Goal: Entertainment & Leisure: Consume media (video, audio)

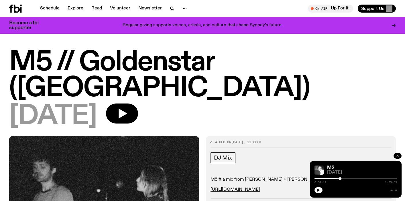
scroll to position [182, 0]
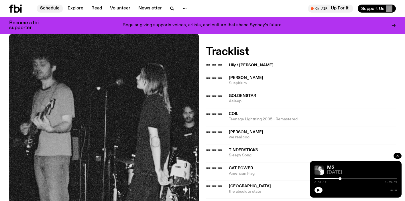
click at [50, 8] on link "Schedule" at bounding box center [50, 9] width 26 height 8
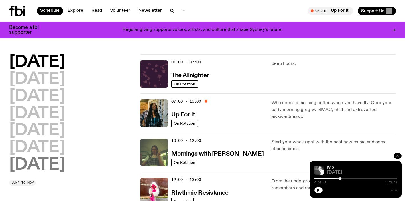
click at [43, 163] on h2 "Sunday" at bounding box center [37, 165] width 56 height 16
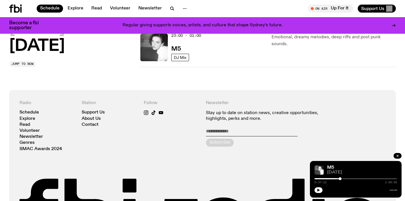
scroll to position [442, 0]
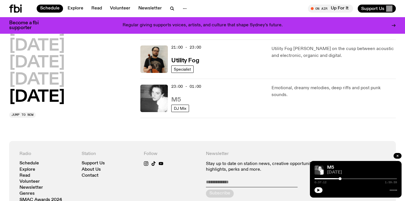
click at [176, 99] on h3 "M5" at bounding box center [175, 100] width 9 height 6
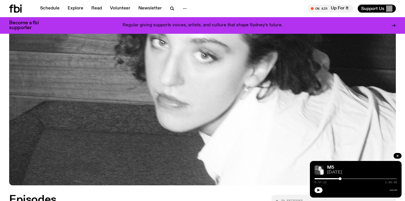
scroll to position [282, 0]
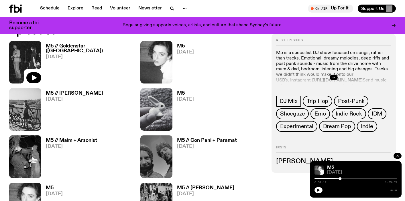
click at [62, 46] on h3 "M5 // Goldenstar ([GEOGRAPHIC_DATA])" at bounding box center [90, 49] width 88 height 10
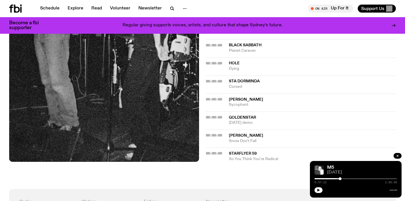
scroll to position [646, 0]
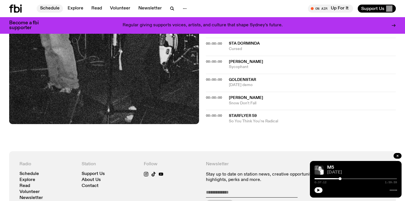
click at [48, 8] on link "Schedule" at bounding box center [50, 9] width 26 height 8
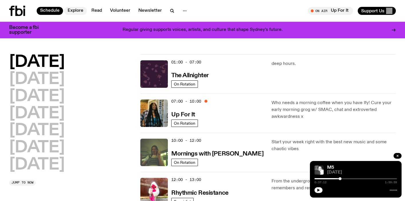
click at [75, 11] on link "Explore" at bounding box center [75, 11] width 23 height 8
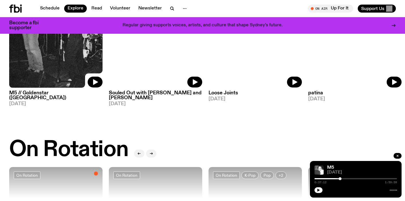
scroll to position [265, 0]
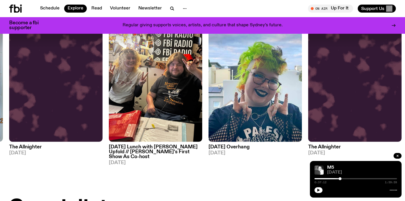
click at [16, 6] on icon at bounding box center [15, 9] width 13 height 8
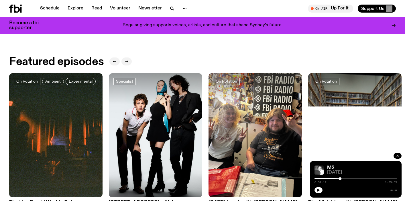
scroll to position [266, 0]
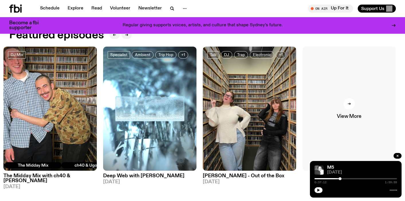
click at [347, 111] on link "View More" at bounding box center [349, 109] width 93 height 125
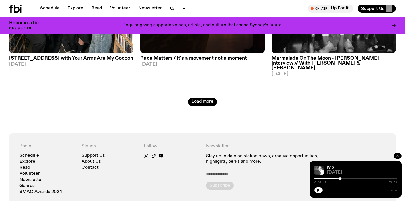
scroll to position [1504, 0]
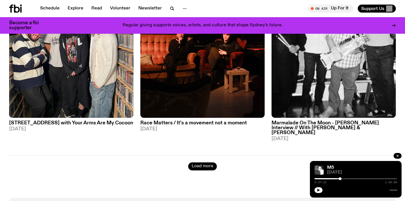
click at [193, 163] on button "Load more" at bounding box center [202, 167] width 29 height 8
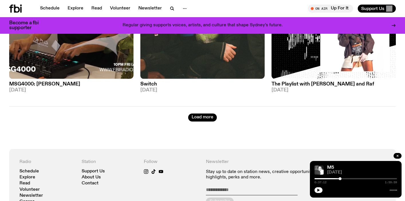
scroll to position [3248, 0]
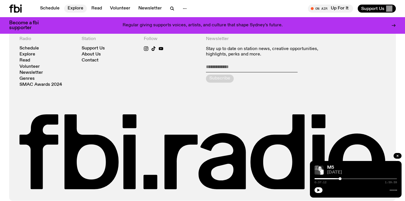
click at [72, 6] on link "Explore" at bounding box center [75, 9] width 23 height 8
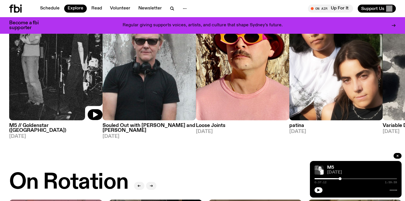
scroll to position [83, 0]
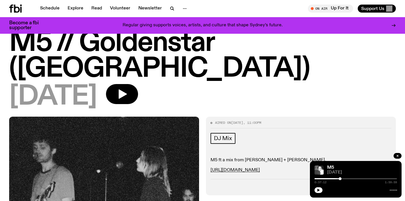
scroll to position [10, 0]
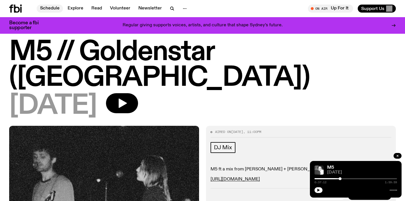
click at [51, 9] on link "Schedule" at bounding box center [50, 9] width 26 height 8
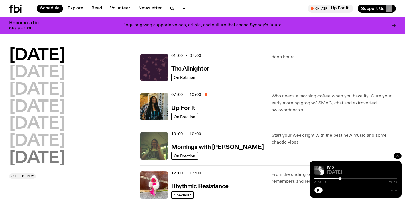
click at [55, 164] on h2 "Sunday" at bounding box center [37, 159] width 56 height 16
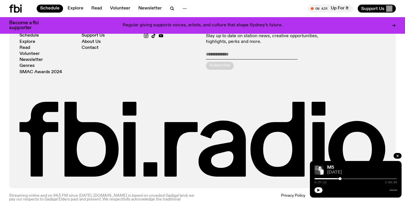
scroll to position [456, 0]
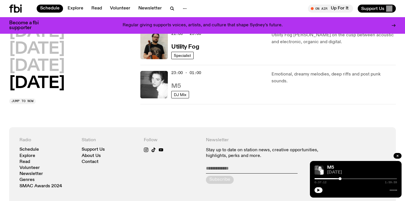
click at [176, 85] on h3 "M5" at bounding box center [175, 86] width 9 height 6
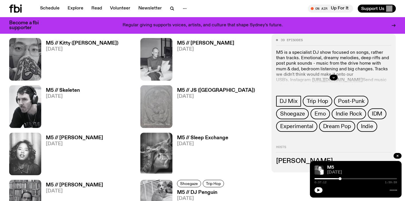
scroll to position [811, 0]
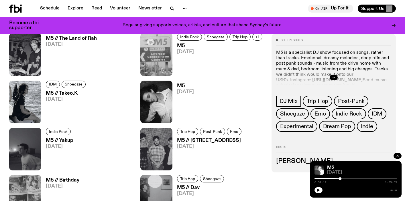
click at [186, 141] on h3 "M5 // 704 W High St" at bounding box center [210, 140] width 66 height 5
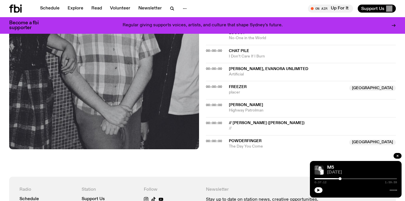
scroll to position [997, 0]
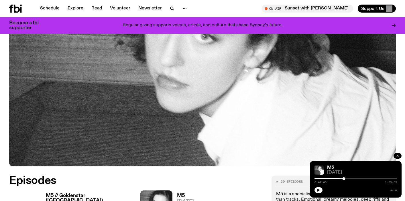
scroll to position [134, 0]
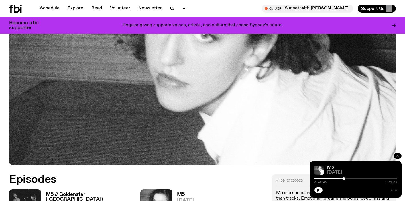
click at [64, 193] on h3 "M5 // Goldenstar ([GEOGRAPHIC_DATA])" at bounding box center [90, 198] width 88 height 10
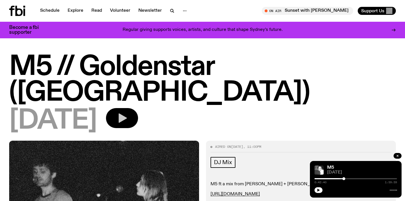
click at [127, 114] on icon "button" at bounding box center [123, 118] width 8 height 9
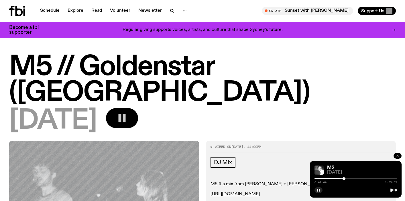
click at [396, 158] on button "button" at bounding box center [398, 156] width 8 height 6
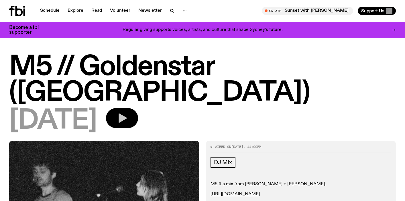
click at [128, 113] on icon "button" at bounding box center [121, 118] width 11 height 11
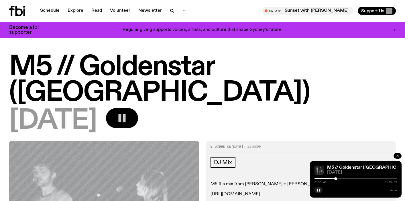
drag, startPoint x: 315, startPoint y: 179, endPoint x: 336, endPoint y: 178, distance: 20.7
click at [336, 178] on div at bounding box center [335, 179] width 3 height 3
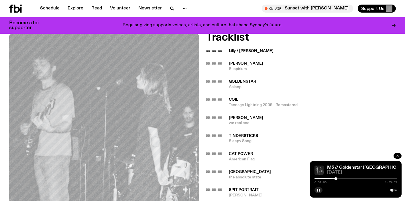
scroll to position [238, 0]
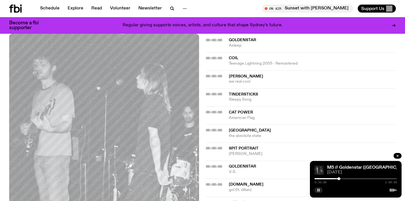
click at [322, 191] on button "button" at bounding box center [319, 191] width 8 height 6
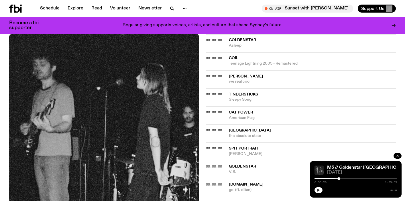
click at [317, 191] on button "button" at bounding box center [319, 191] width 8 height 6
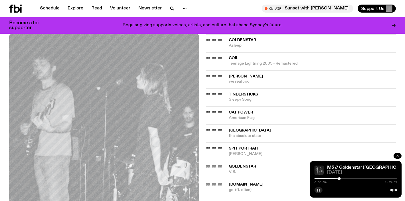
click at [319, 191] on rect "button" at bounding box center [319, 190] width 1 height 3
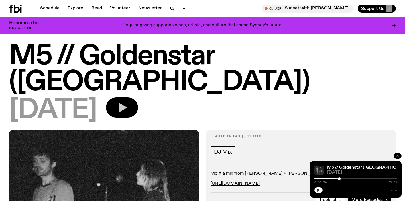
scroll to position [0, 0]
